Goal: Task Accomplishment & Management: Use online tool/utility

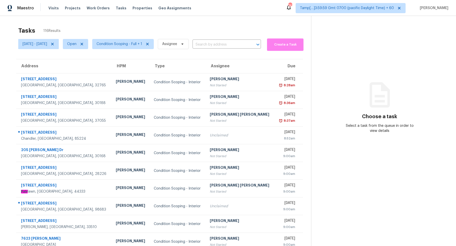
click at [146, 24] on div "Tasks 116 Results [DATE] - [DATE] Open Condition Scoping - Full + 1 Assignee ​ …" at bounding box center [228, 140] width 456 height 248
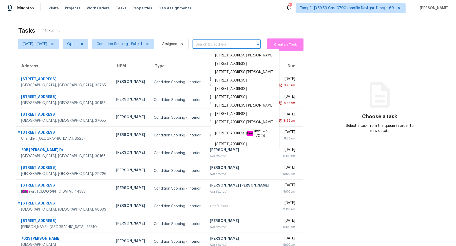
click at [223, 47] on input "text" at bounding box center [220, 45] width 54 height 8
paste input "[STREET_ADDRESS]"
type input "[STREET_ADDRESS]"
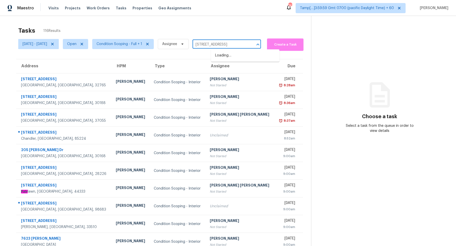
scroll to position [0, 26]
click at [234, 57] on li "[STREET_ADDRESS]" at bounding box center [245, 55] width 68 height 8
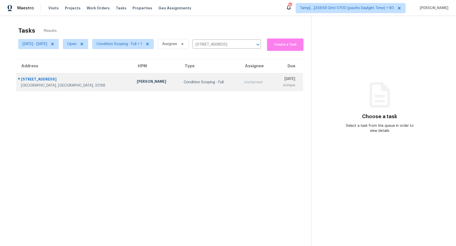
click at [183, 78] on td "Condition Scoping - Full" at bounding box center [210, 82] width 60 height 18
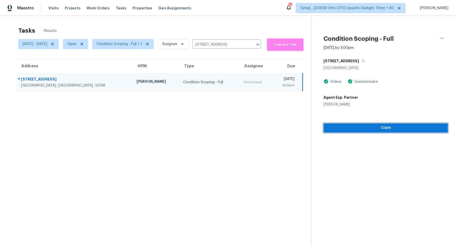
click at [382, 131] on div "Condition Scoping - Full [DATE] by 3:00pm [STREET_ADDRESS] Videos Questionnaire…" at bounding box center [379, 74] width 137 height 117
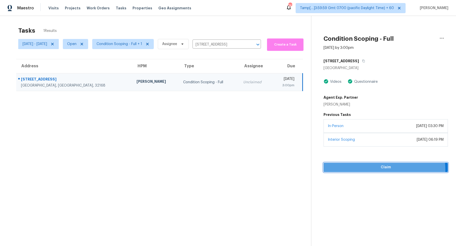
click at [388, 170] on span "Claim" at bounding box center [386, 167] width 116 height 6
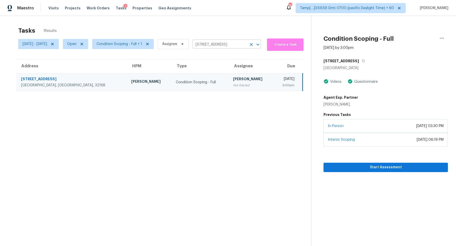
click at [235, 46] on input "[STREET_ADDRESS]" at bounding box center [220, 45] width 54 height 8
paste input "[STREET_ADDRESS][PERSON_NAME]"
type input "[STREET_ADDRESS]"
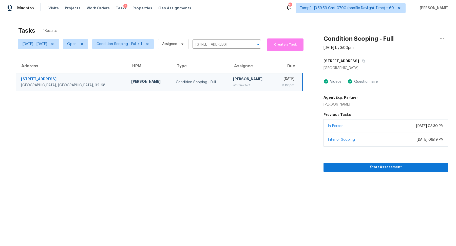
scroll to position [0, 0]
click at [241, 47] on input "[STREET_ADDRESS]" at bounding box center [220, 45] width 54 height 8
